Goal: Book appointment/travel/reservation

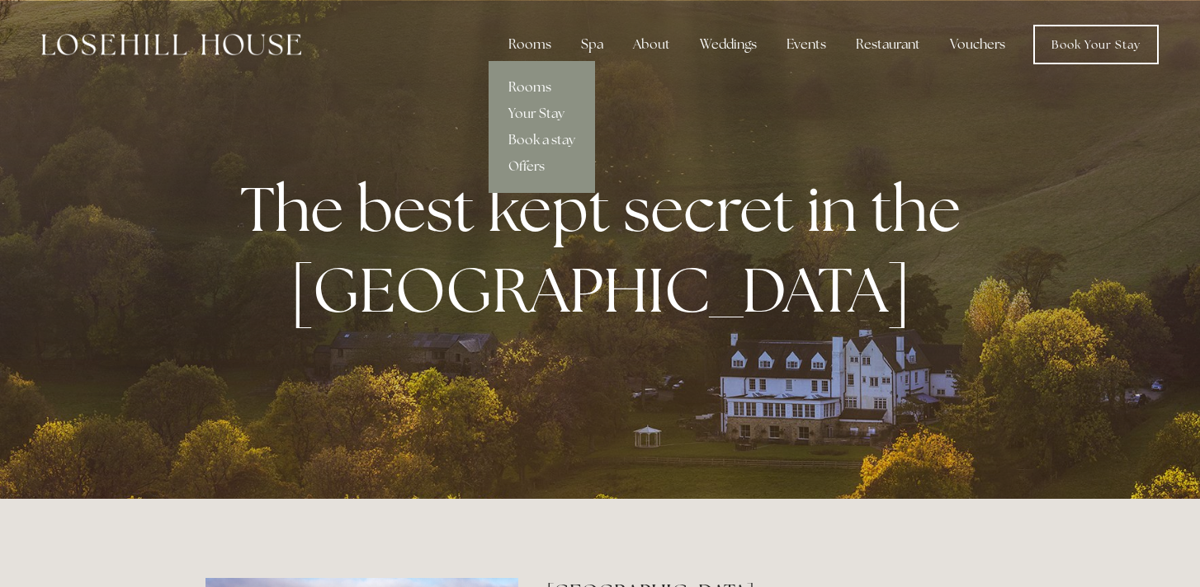
click at [540, 83] on link "Rooms" at bounding box center [541, 87] width 106 height 26
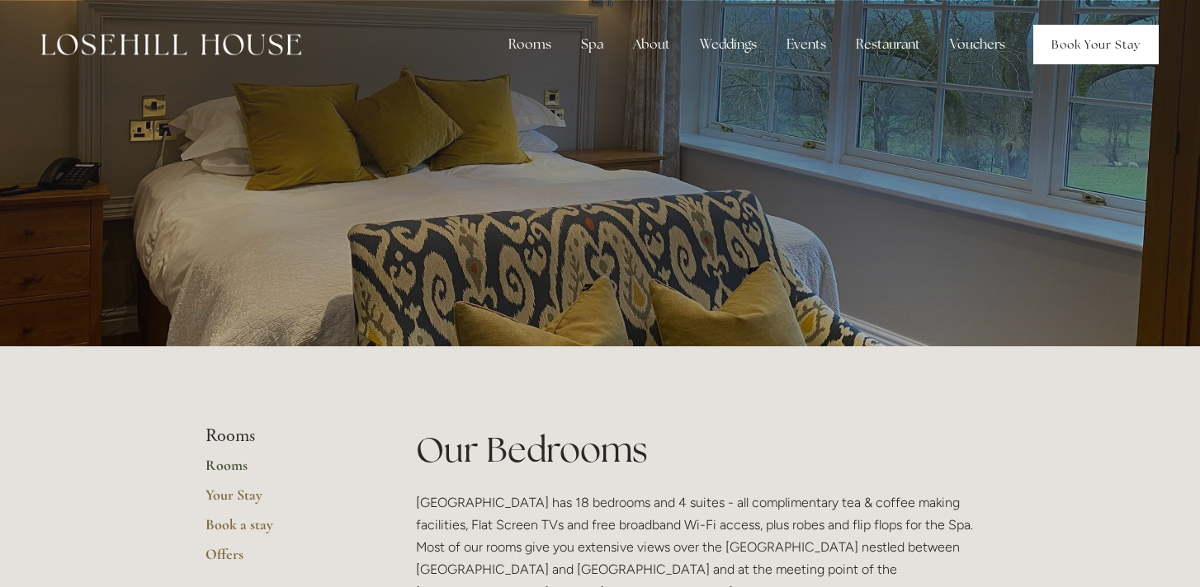
click at [1101, 54] on link "Book Your Stay" at bounding box center [1095, 45] width 125 height 40
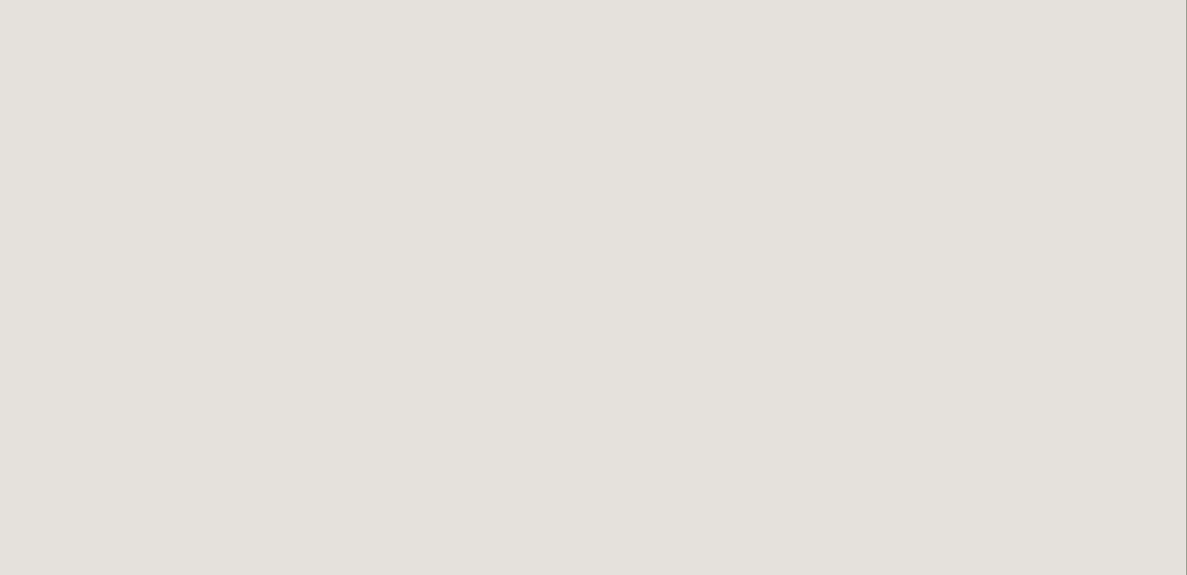
scroll to position [664, 1]
